Goal: Go to known website: Go to known website

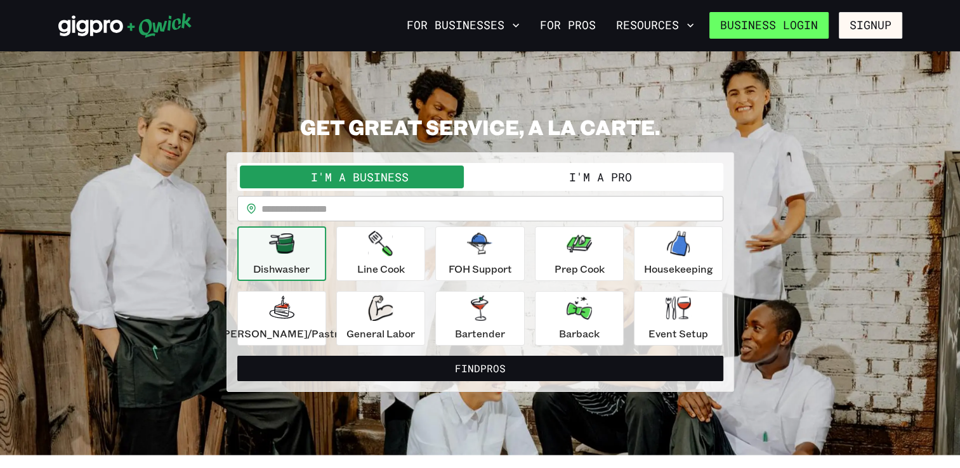
click at [754, 23] on link "Business Login" at bounding box center [768, 25] width 119 height 27
click at [732, 29] on link "Business Login" at bounding box center [768, 25] width 119 height 27
